Goal: Transaction & Acquisition: Book appointment/travel/reservation

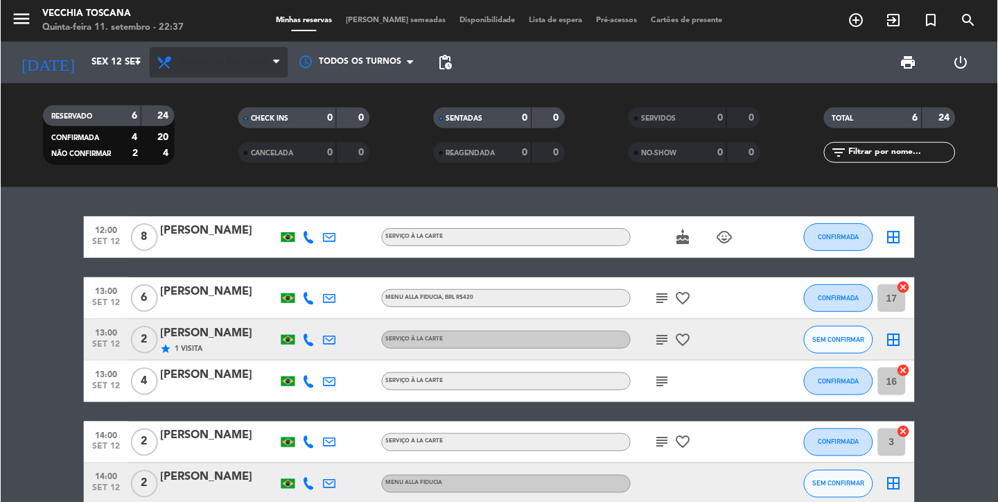
scroll to position [71, 0]
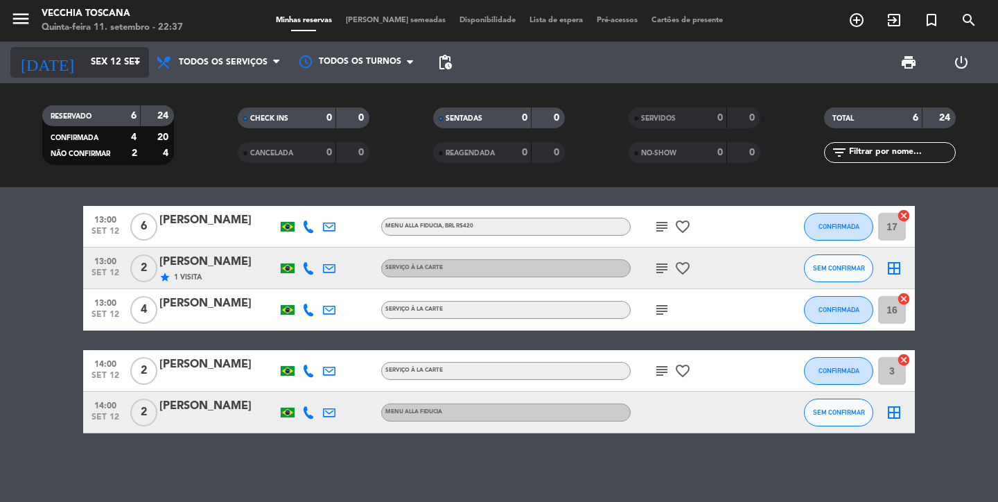
click at [84, 57] on input "Sex 12 set" at bounding box center [145, 62] width 122 height 25
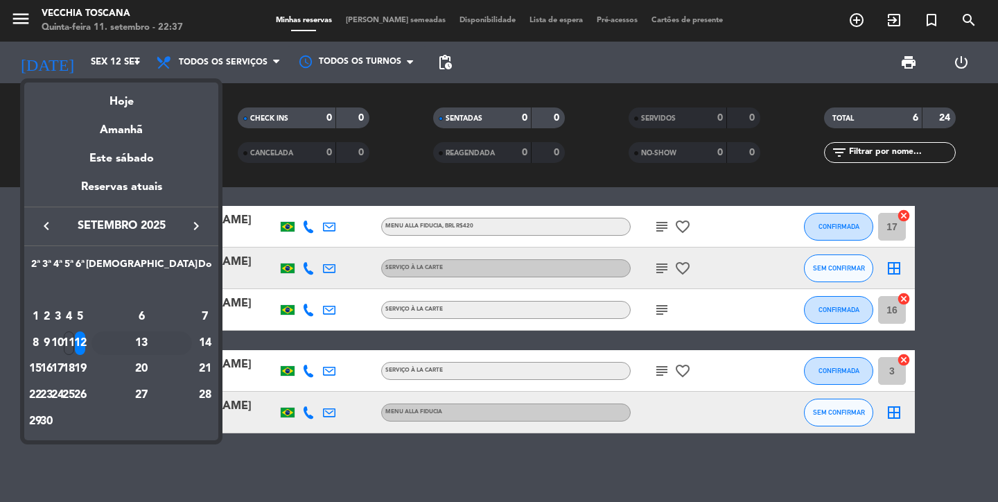
click at [173, 346] on div "13" at bounding box center [141, 343] width 100 height 24
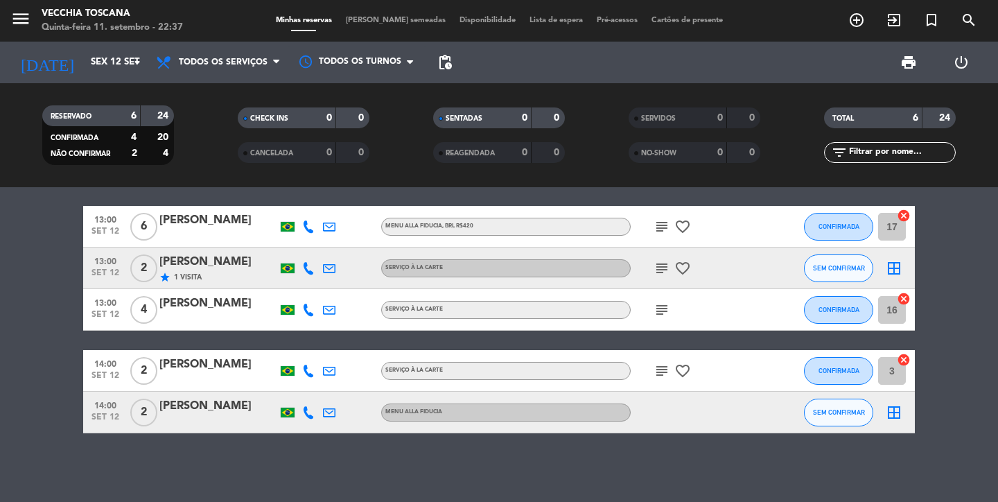
type input "Sáb 13 set"
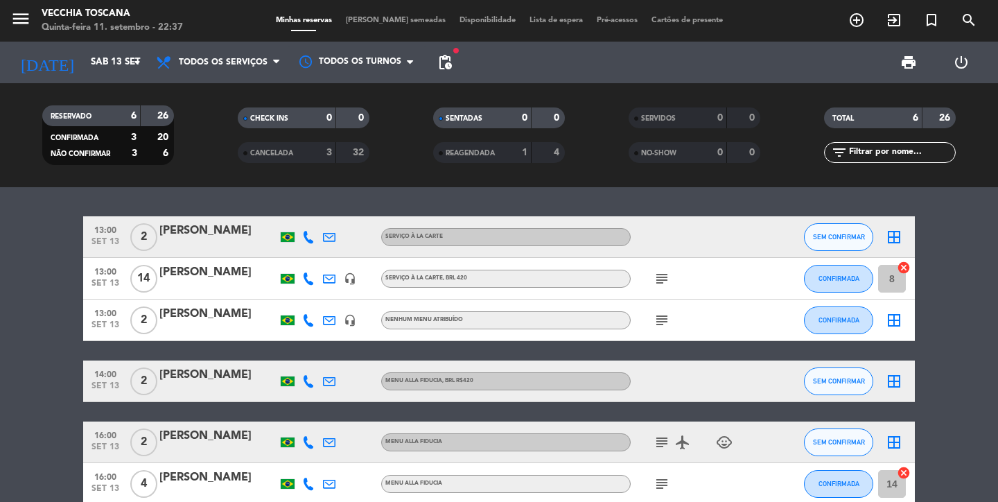
scroll to position [0, 0]
click at [307, 278] on icon at bounding box center [308, 278] width 12 height 12
click at [666, 282] on icon "subject" at bounding box center [661, 278] width 17 height 17
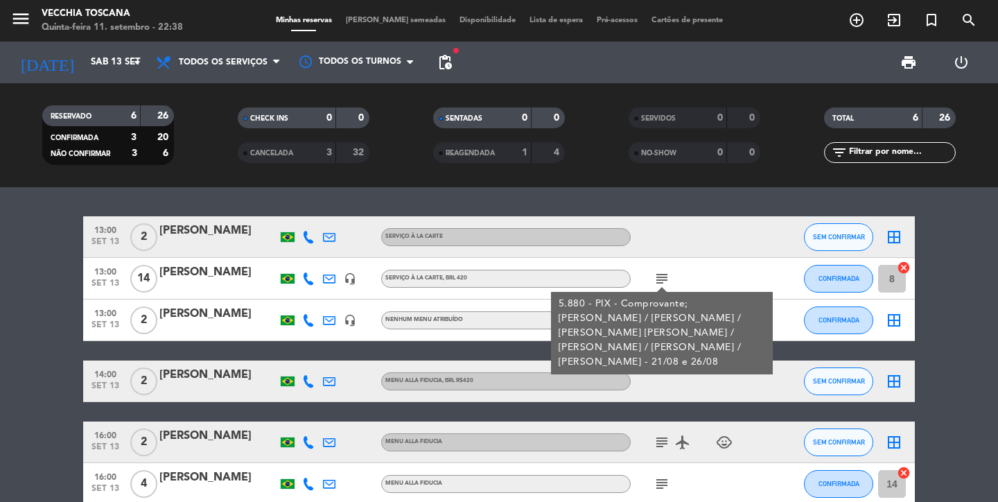
click at [306, 319] on icon at bounding box center [308, 320] width 12 height 12
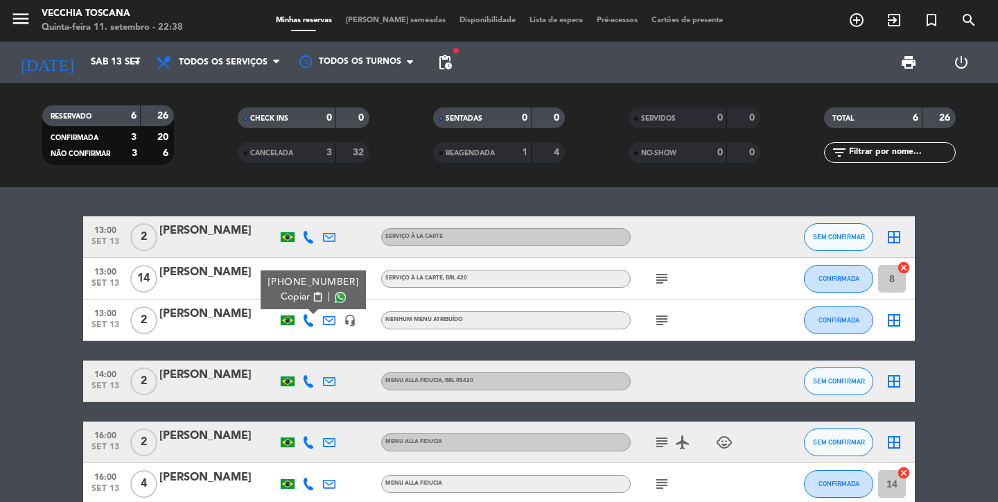
click at [658, 317] on icon "subject" at bounding box center [661, 320] width 17 height 17
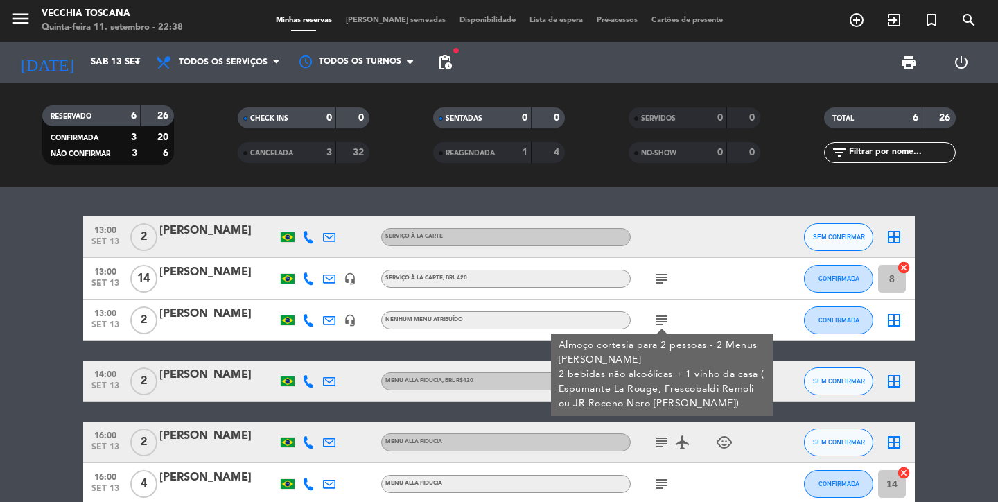
click at [308, 325] on icon at bounding box center [308, 320] width 12 height 12
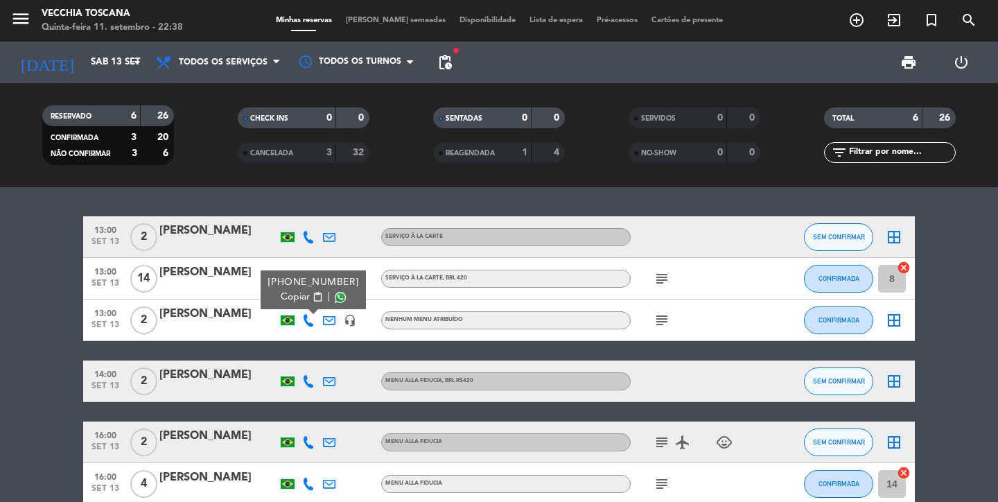
click at [355, 325] on icon "headset_mic" at bounding box center [350, 320] width 12 height 12
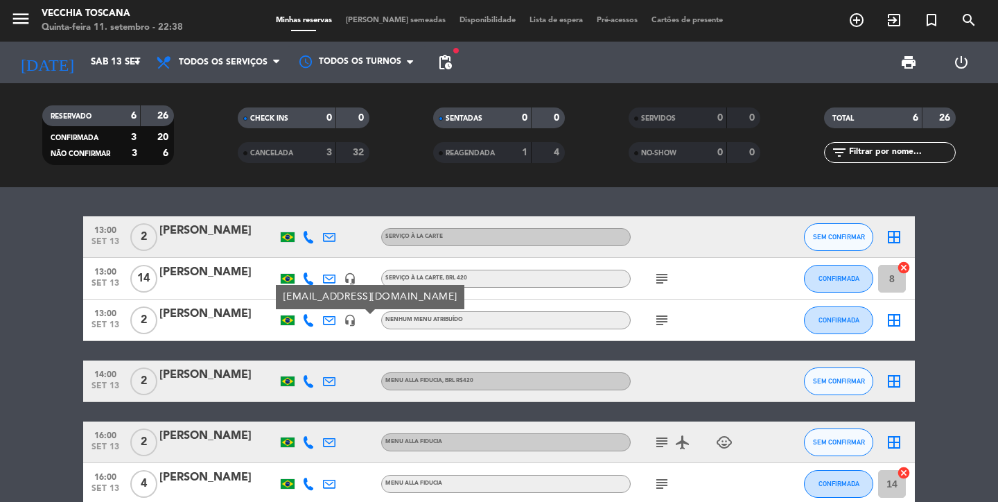
click at [656, 324] on icon "subject" at bounding box center [661, 320] width 17 height 17
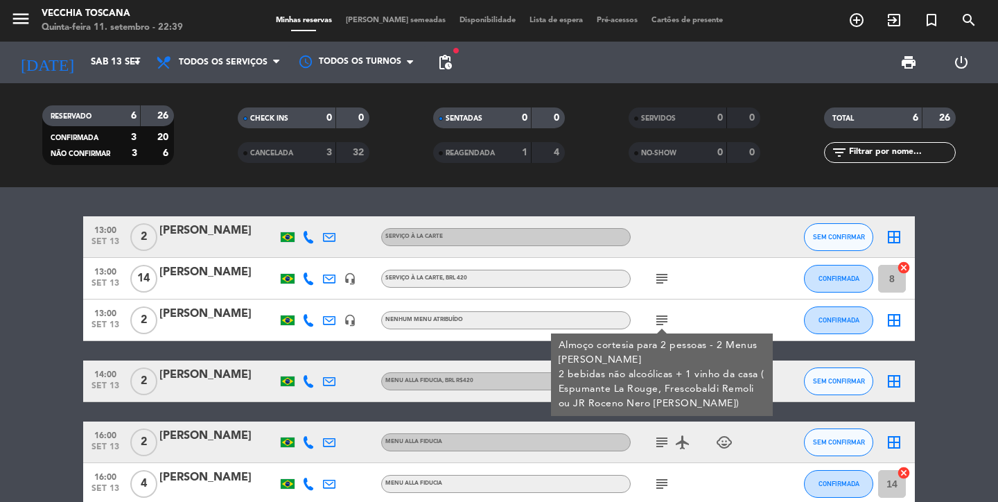
click at [440, 321] on span "Nenhum menu atribuído" at bounding box center [424, 320] width 78 height 6
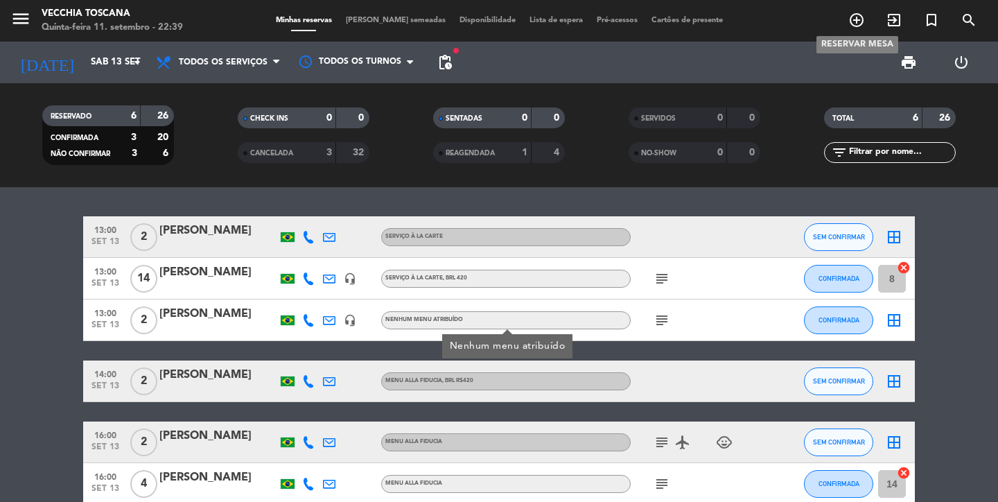
click at [865, 30] on span "add_circle_outline" at bounding box center [856, 20] width 37 height 24
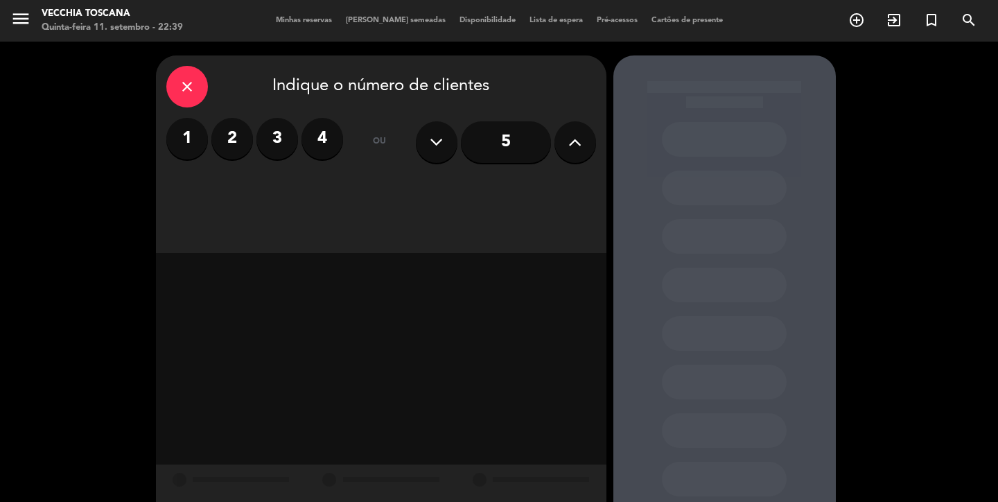
click at [236, 128] on label "2" at bounding box center [232, 139] width 42 height 42
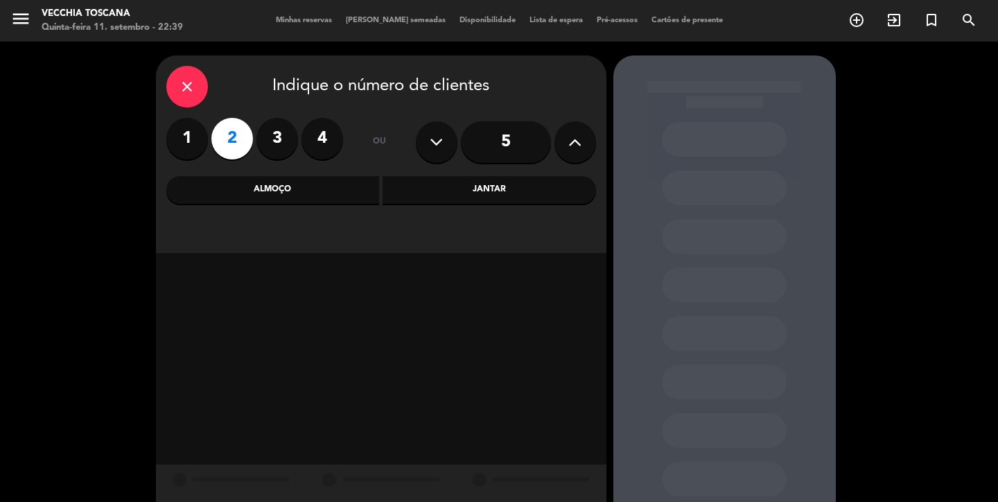
click at [247, 196] on div "Almoço" at bounding box center [272, 190] width 213 height 28
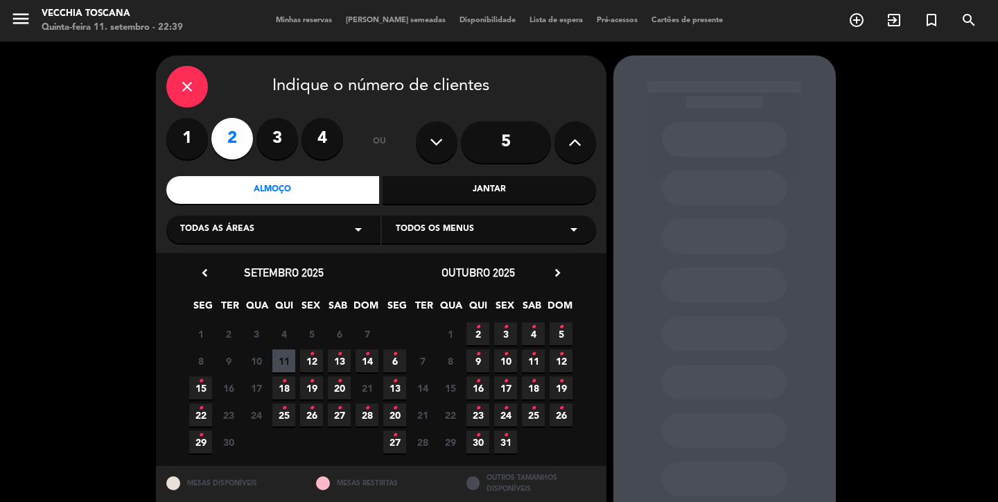
click at [568, 144] on icon at bounding box center [574, 142] width 13 height 21
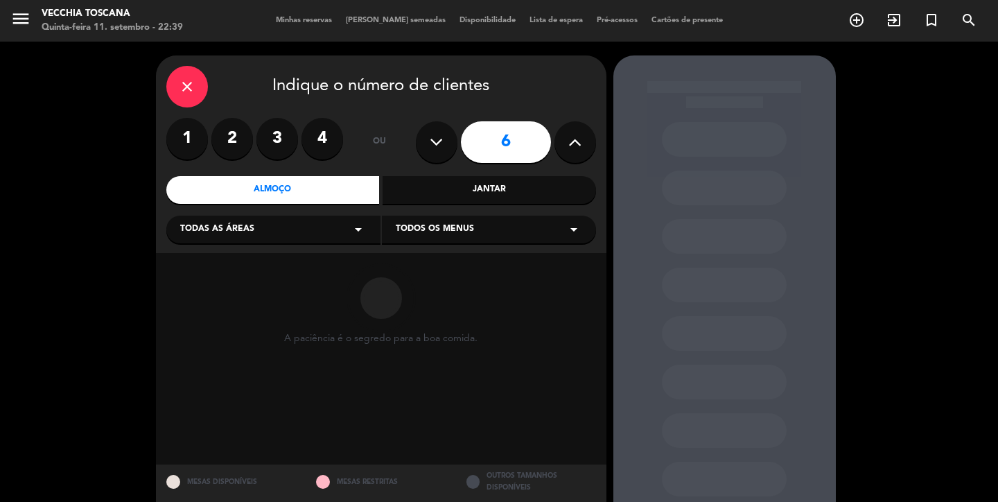
click at [568, 144] on icon at bounding box center [574, 142] width 13 height 21
type input "10"
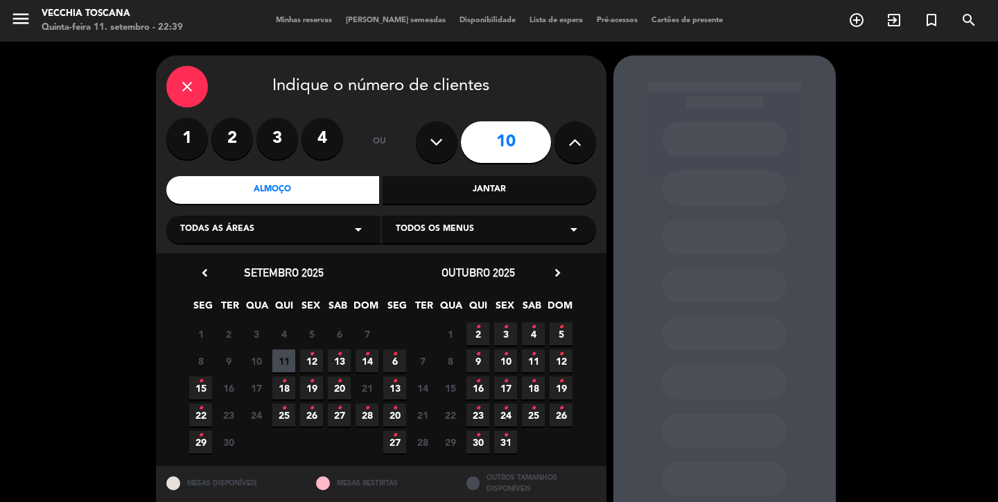
click at [343, 362] on span "13 •" at bounding box center [339, 360] width 23 height 23
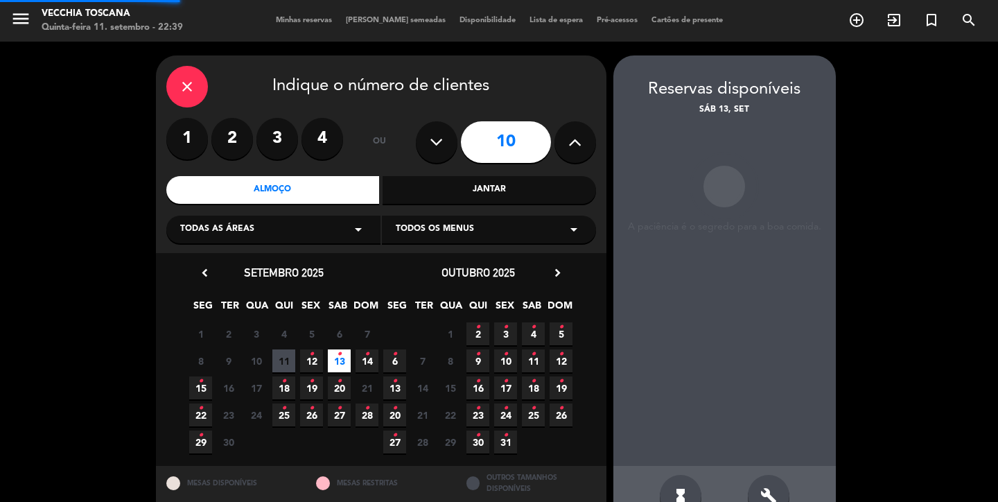
scroll to position [37, 0]
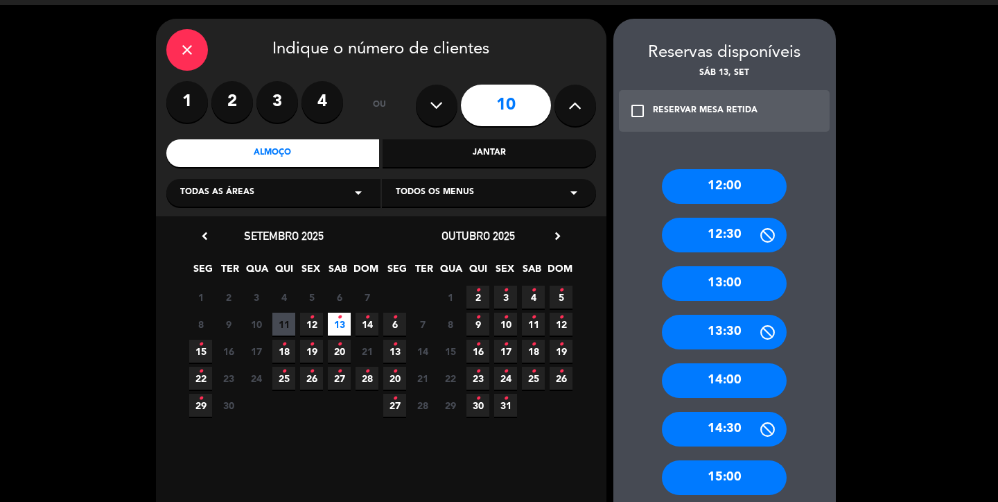
click at [710, 294] on div "13:00" at bounding box center [724, 283] width 125 height 35
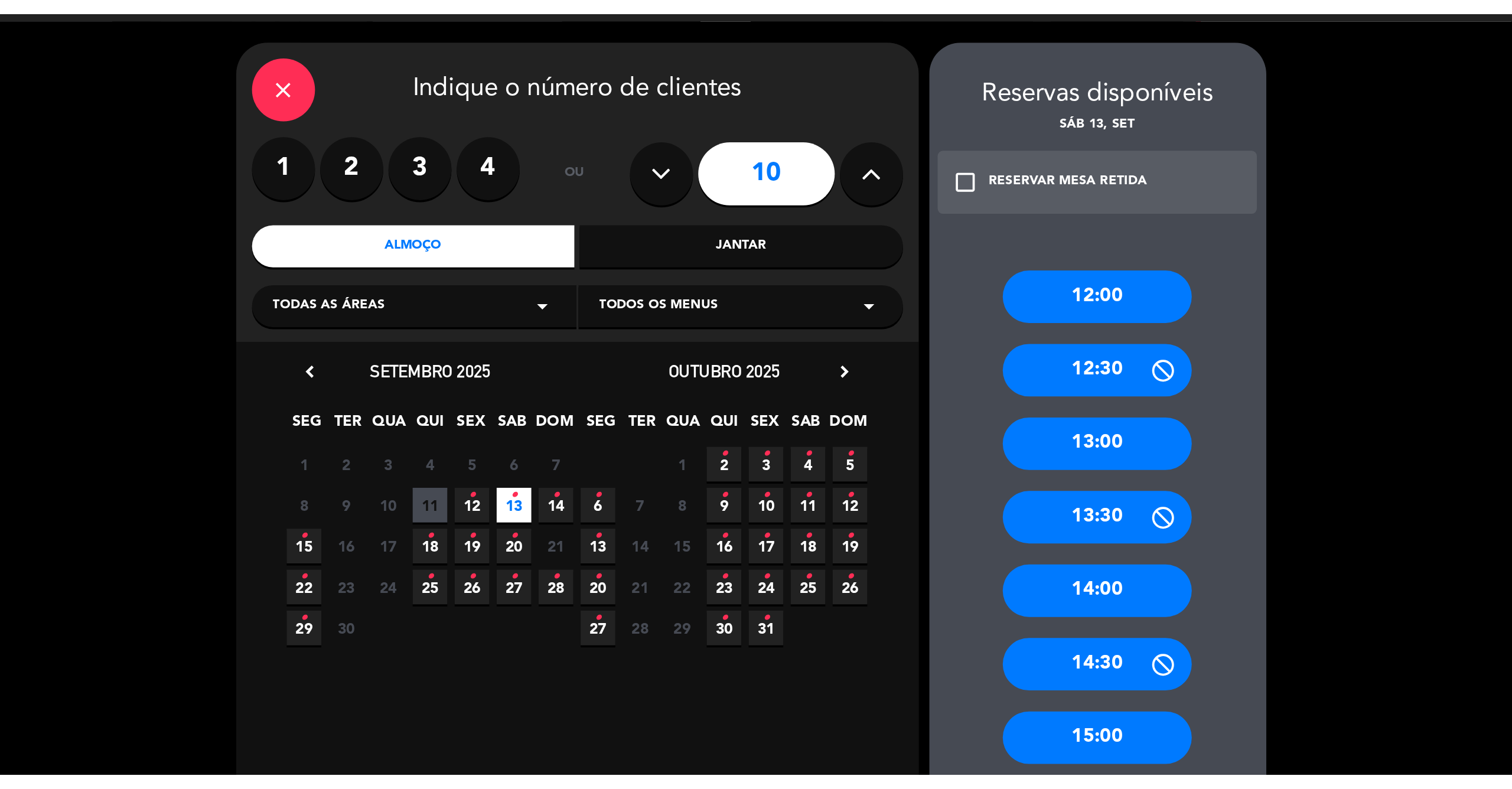
scroll to position [0, 0]
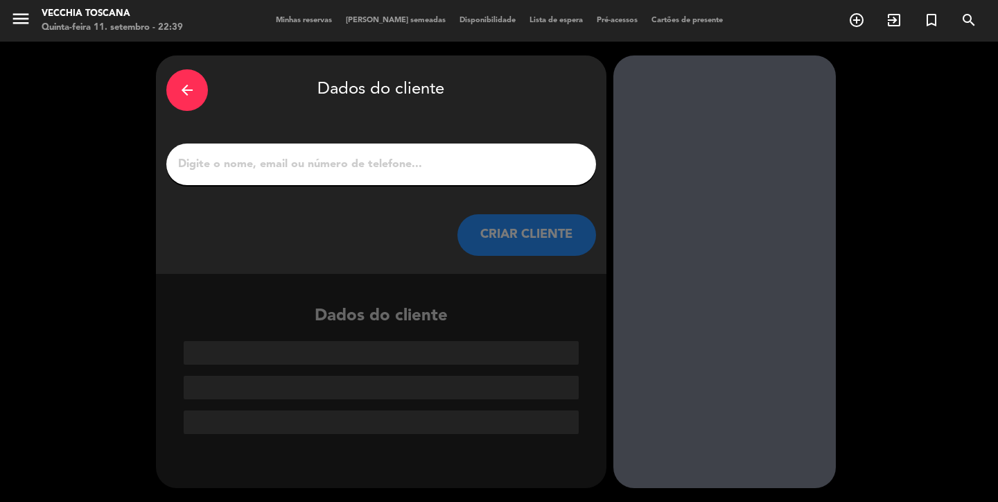
click at [520, 147] on div at bounding box center [381, 164] width 430 height 42
click at [518, 160] on input "1" at bounding box center [381, 164] width 409 height 19
paste input "11 95665-9039"
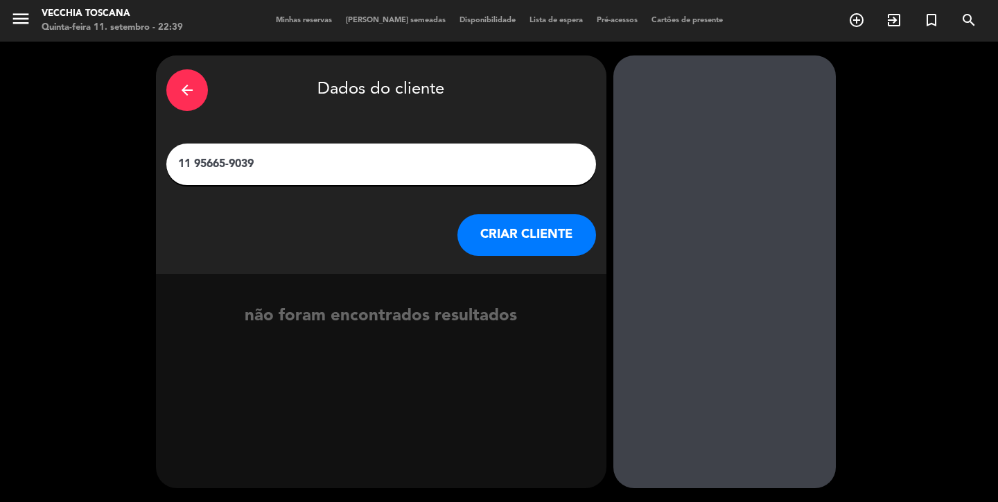
type input "11 95665-9039"
drag, startPoint x: 452, startPoint y: 178, endPoint x: 354, endPoint y: 172, distance: 98.6
click at [354, 172] on div "11 95665-9039" at bounding box center [381, 164] width 430 height 42
click at [509, 228] on button "CRIAR CLIENTE" at bounding box center [526, 235] width 139 height 42
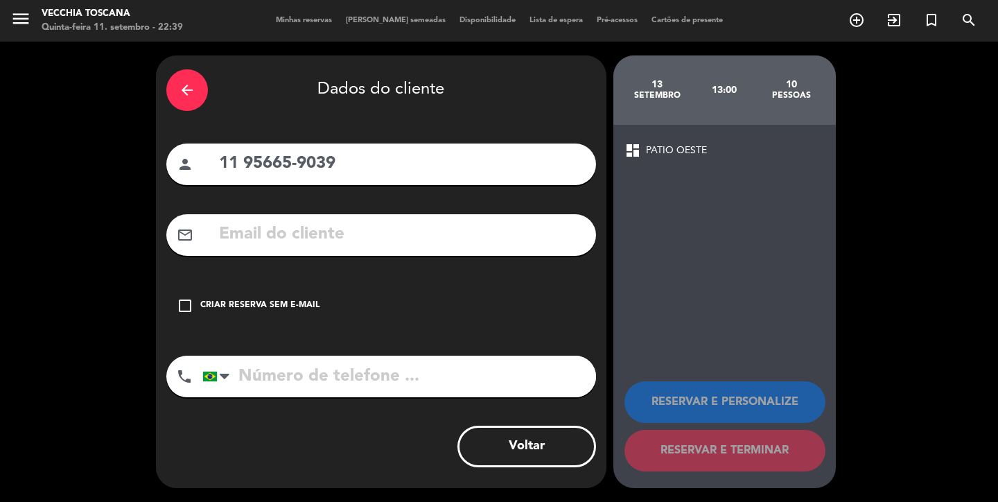
click at [433, 233] on input "text" at bounding box center [402, 234] width 368 height 28
click at [249, 148] on div "person 11 95665-9039" at bounding box center [381, 164] width 430 height 42
drag, startPoint x: 206, startPoint y: 162, endPoint x: 307, endPoint y: 167, distance: 100.6
click at [307, 167] on div "person 11 95665-9039" at bounding box center [381, 164] width 430 height 42
drag, startPoint x: 396, startPoint y: 173, endPoint x: 206, endPoint y: 165, distance: 189.3
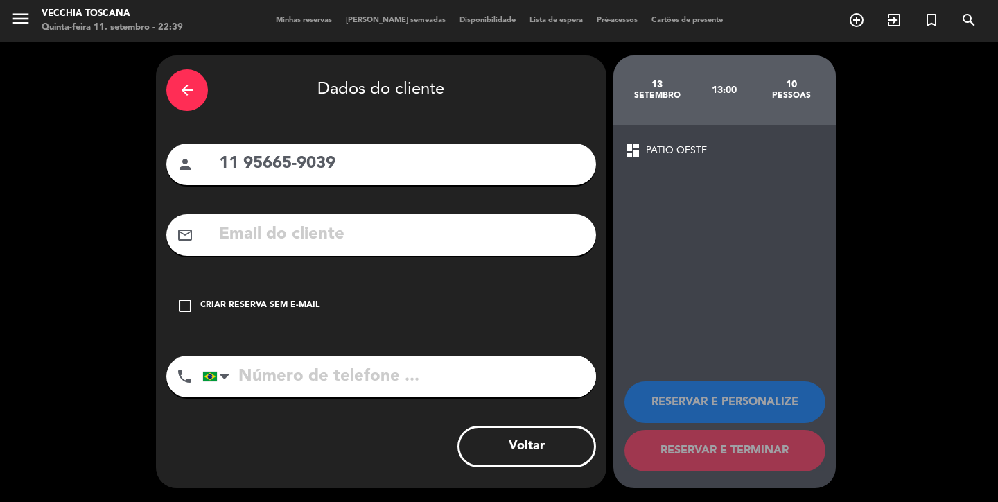
click at [209, 165] on div "person 11 95665-9039" at bounding box center [381, 164] width 430 height 42
type input "[PERSON_NAME]"
click at [272, 382] on input "tel" at bounding box center [399, 376] width 394 height 42
paste input "11 95665-9039"
type input "11 95665-9039"
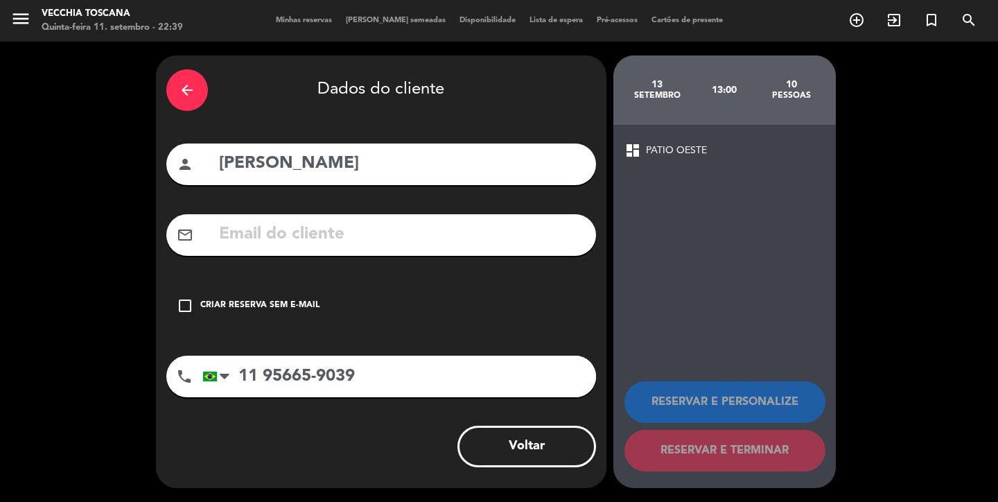
click at [209, 301] on div "Criar reserva sem e-mail" at bounding box center [259, 306] width 119 height 14
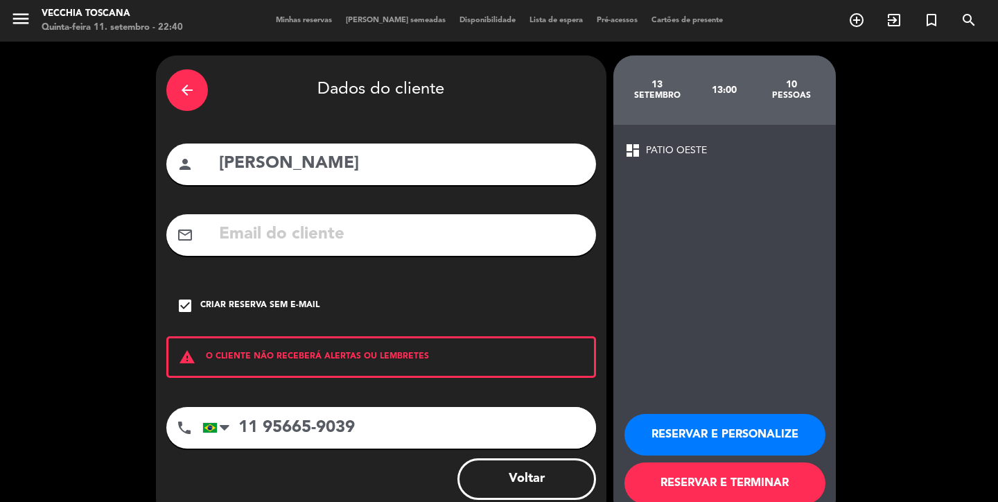
click at [708, 474] on button "RESERVAR E TERMINAR" at bounding box center [724, 483] width 201 height 42
